Goal: Find specific page/section: Find specific page/section

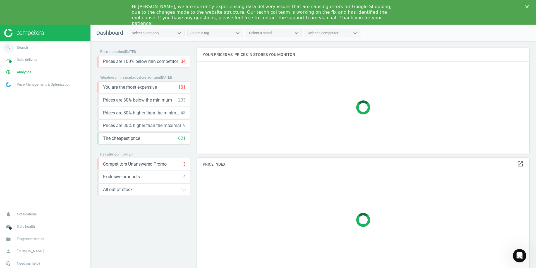
click at [24, 48] on span "Search" at bounding box center [22, 47] width 11 height 5
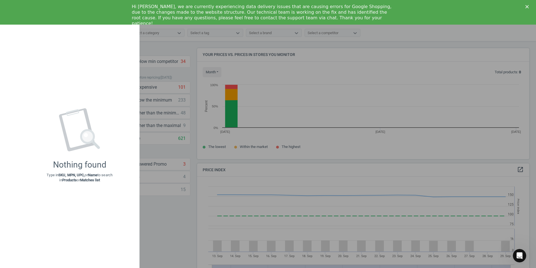
scroll to position [129, 333]
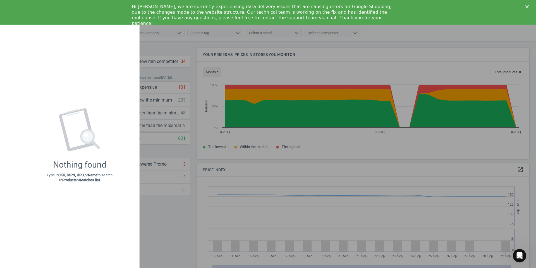
click at [526, 4] on div "Hi [PERSON_NAME], we are currently experiencing data delivery issues that are c…" at bounding box center [268, 15] width 536 height 26
click at [528, 7] on polygon "Close" at bounding box center [527, 6] width 3 height 3
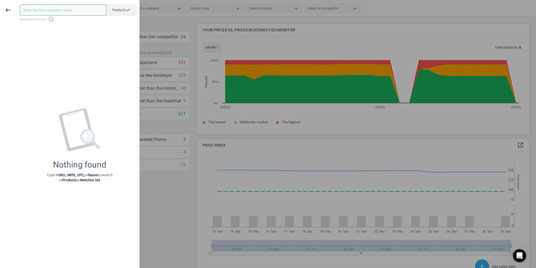
click at [80, 9] on input "text" at bounding box center [63, 9] width 87 height 11
paste input "The Most Wanted Eau De Parfum"
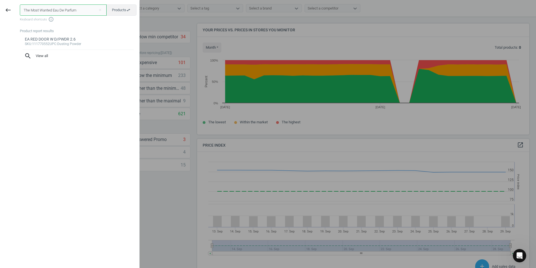
paste input "1000014862"
type input "1000014862"
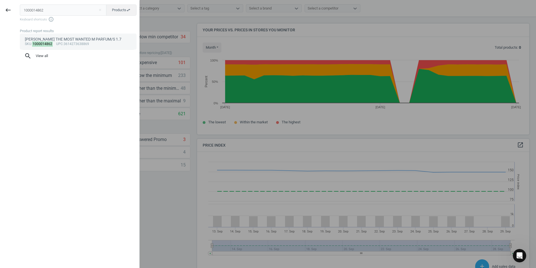
click at [50, 40] on div "[PERSON_NAME] THE MOST WANTED M PARFUM/S 1.7" at bounding box center [78, 39] width 107 height 5
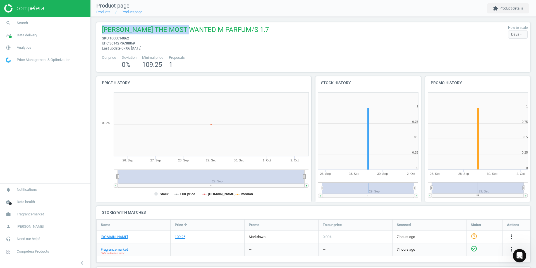
drag, startPoint x: 106, startPoint y: 30, endPoint x: 192, endPoint y: 30, distance: 85.5
click at [192, 30] on span "[PERSON_NAME] THE MOST WANTED M PARFUM/S 1.7" at bounding box center [185, 30] width 167 height 11
copy span "[PERSON_NAME] THE MOST WANTED"
